Goal: Find specific page/section: Find specific page/section

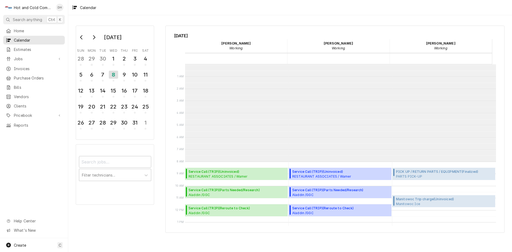
scroll to position [97, 0]
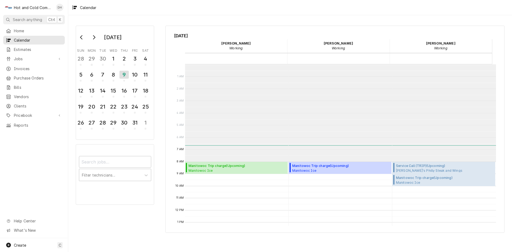
scroll to position [97, 0]
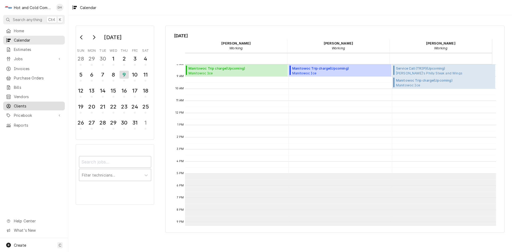
click at [18, 103] on span "Clients" at bounding box center [38, 106] width 48 height 6
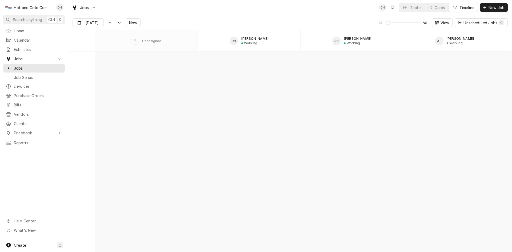
scroll to position [4175, 0]
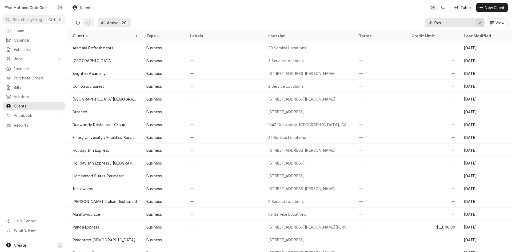
click at [480, 22] on icon "Erase input" at bounding box center [480, 23] width 3 height 4
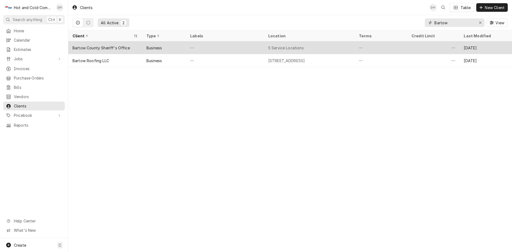
type input "Bartow"
click at [236, 45] on div "—" at bounding box center [225, 47] width 78 height 13
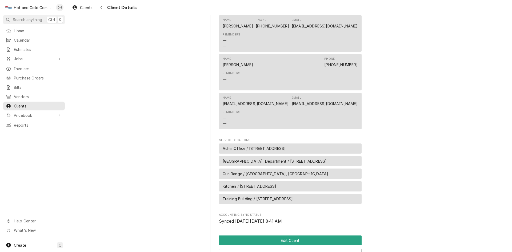
scroll to position [355, 0]
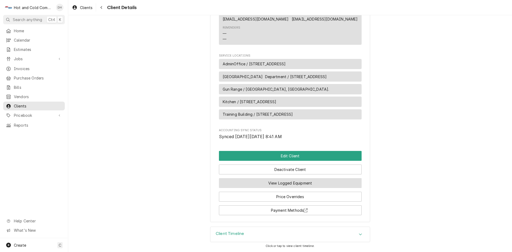
click at [282, 188] on button "View Logged Equipment" at bounding box center [290, 183] width 143 height 10
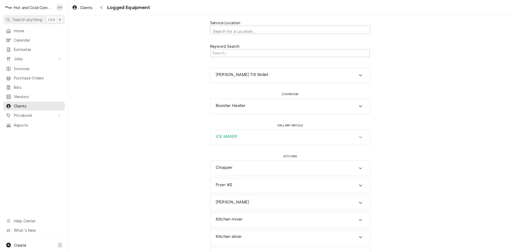
click at [360, 136] on icon "Accordion Header" at bounding box center [360, 137] width 4 height 4
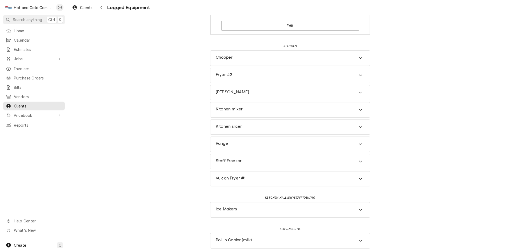
scroll to position [276, 0]
click at [358, 208] on icon "Accordion Header" at bounding box center [360, 207] width 4 height 4
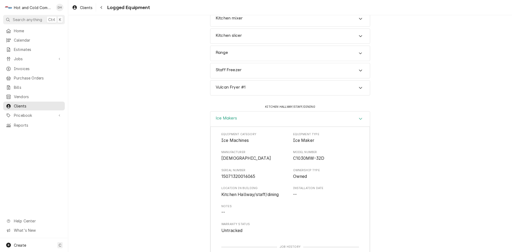
scroll to position [351, 0]
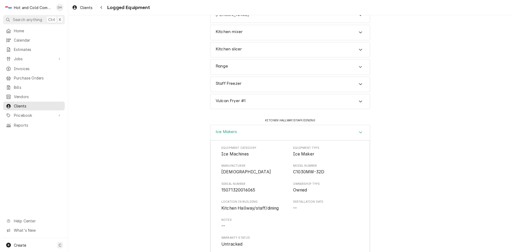
click at [361, 134] on div "Accordion Header" at bounding box center [360, 132] width 8 height 6
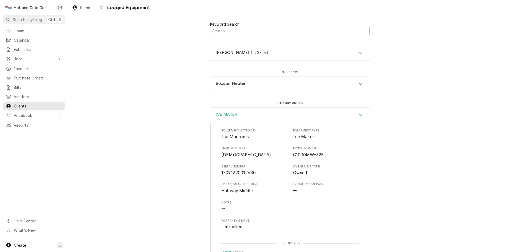
scroll to position [10, 0]
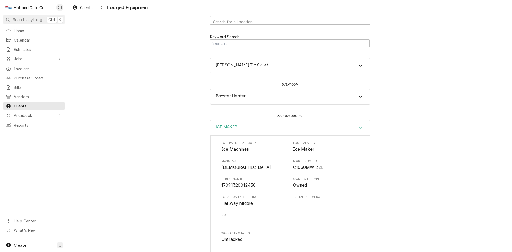
click at [359, 127] on icon "Accordion Header" at bounding box center [360, 128] width 3 height 2
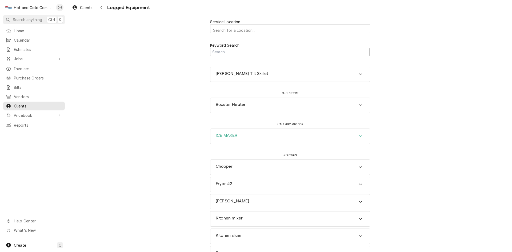
scroll to position [0, 0]
